Goal: Find specific page/section: Find specific page/section

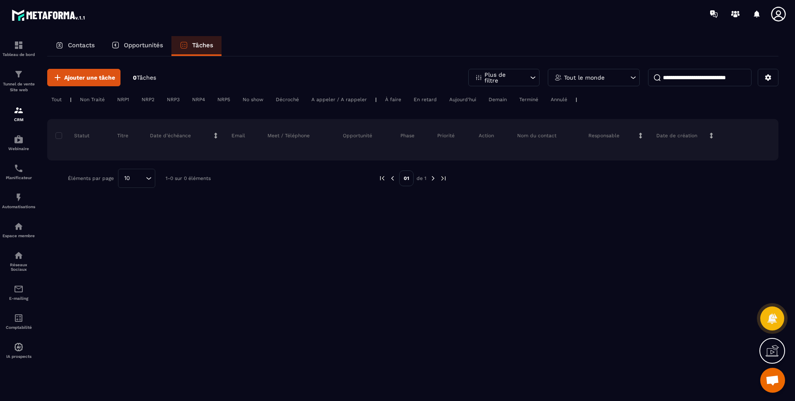
click at [153, 48] on p "Opportunités" at bounding box center [143, 44] width 39 height 7
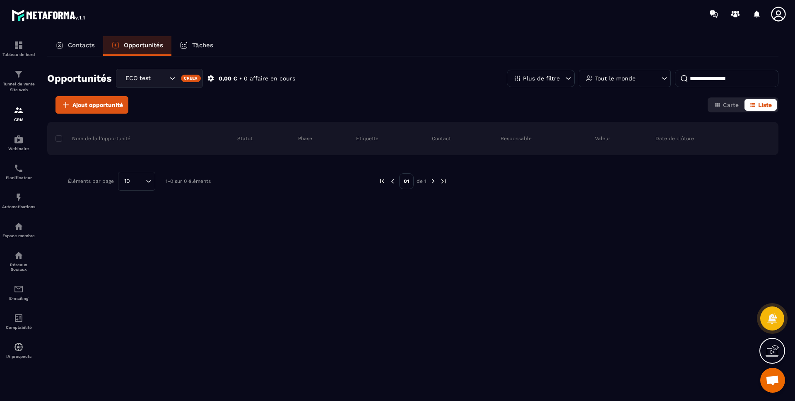
click at [72, 44] on p "Contacts" at bounding box center [81, 44] width 27 height 7
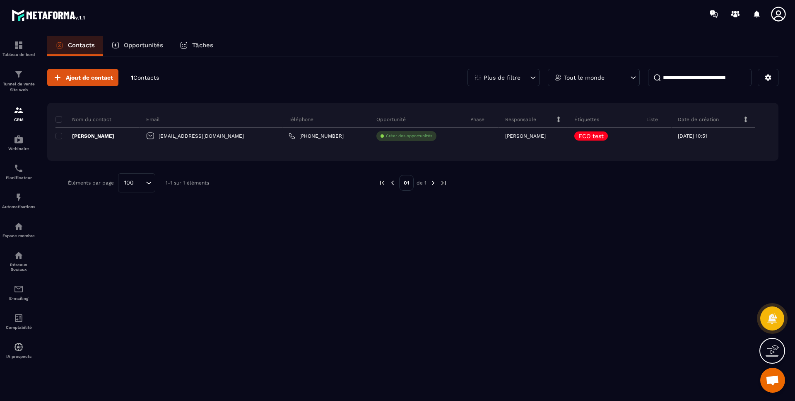
click at [0, 0] on img at bounding box center [0, 0] width 0 height 0
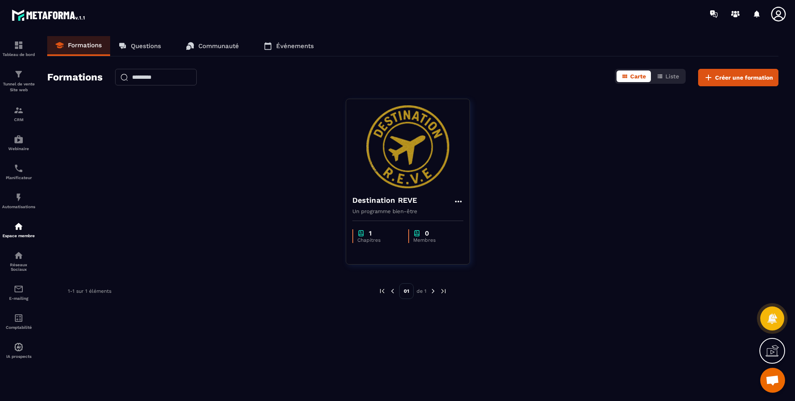
click at [442, 169] on img at bounding box center [407, 146] width 111 height 83
click at [374, 145] on img at bounding box center [407, 146] width 111 height 83
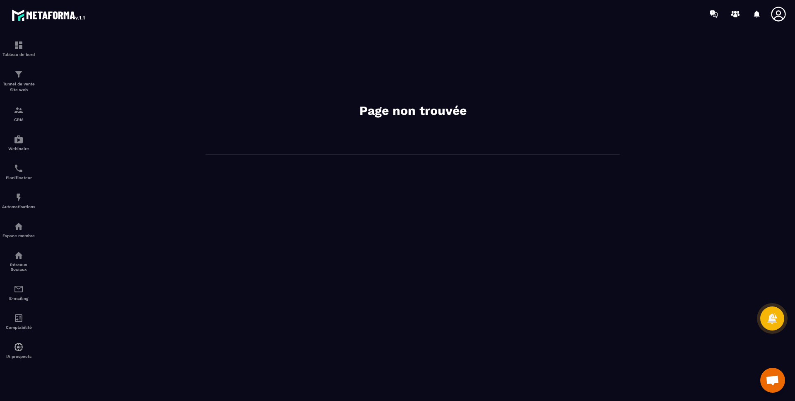
click at [383, 107] on h2 "Page non trouvée" at bounding box center [413, 110] width 249 height 17
